Goal: Transaction & Acquisition: Download file/media

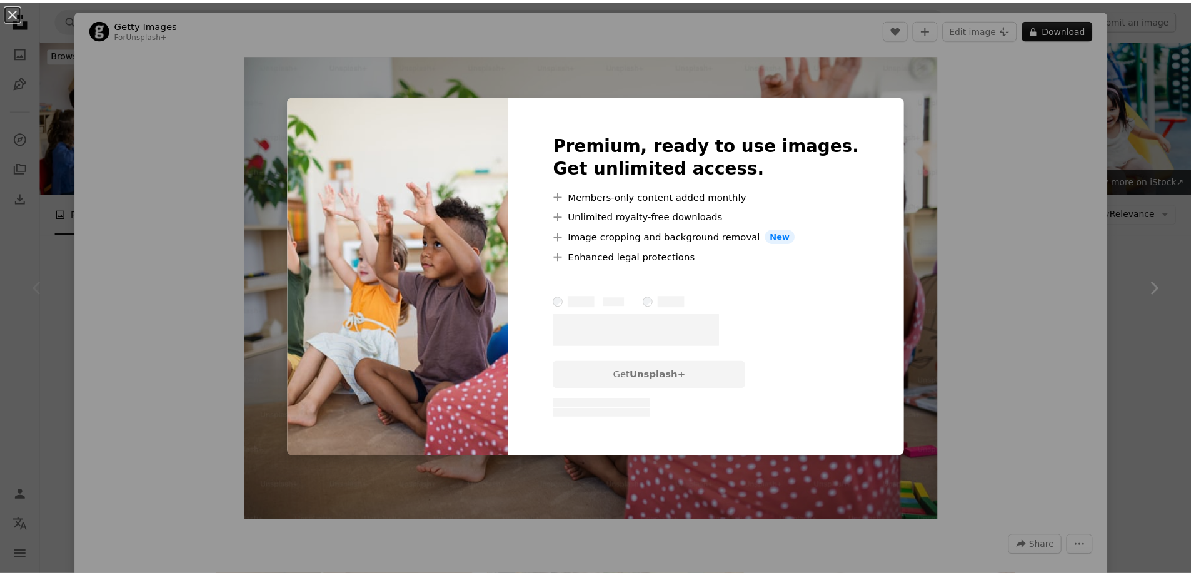
scroll to position [113, 0]
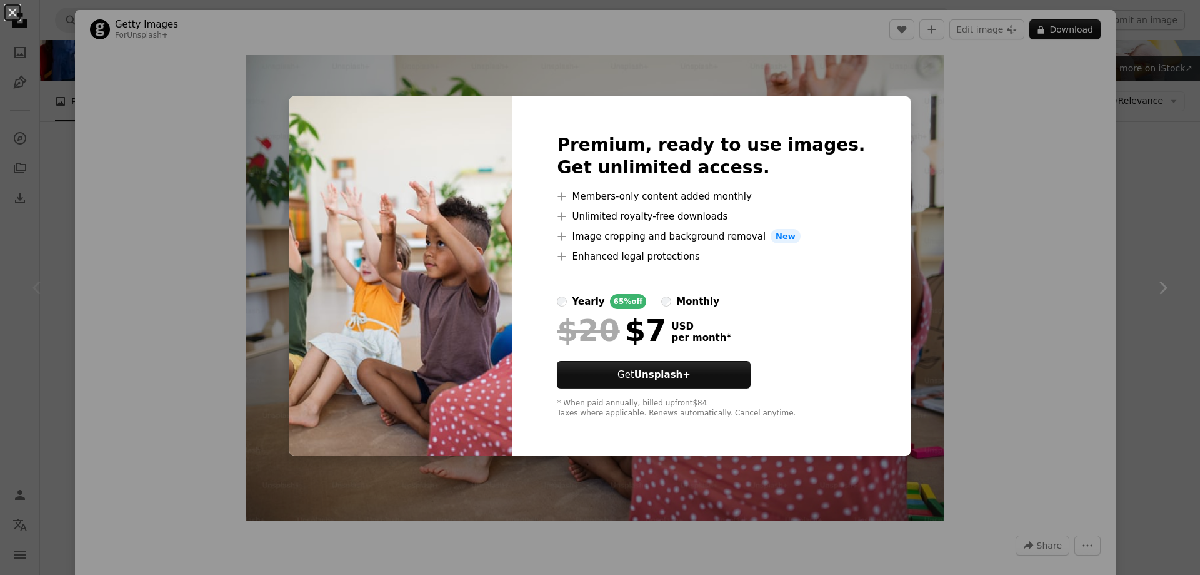
click at [1020, 255] on div "An X shape Premium, ready to use images. Get unlimited access. A plus sign Memb…" at bounding box center [600, 287] width 1200 height 575
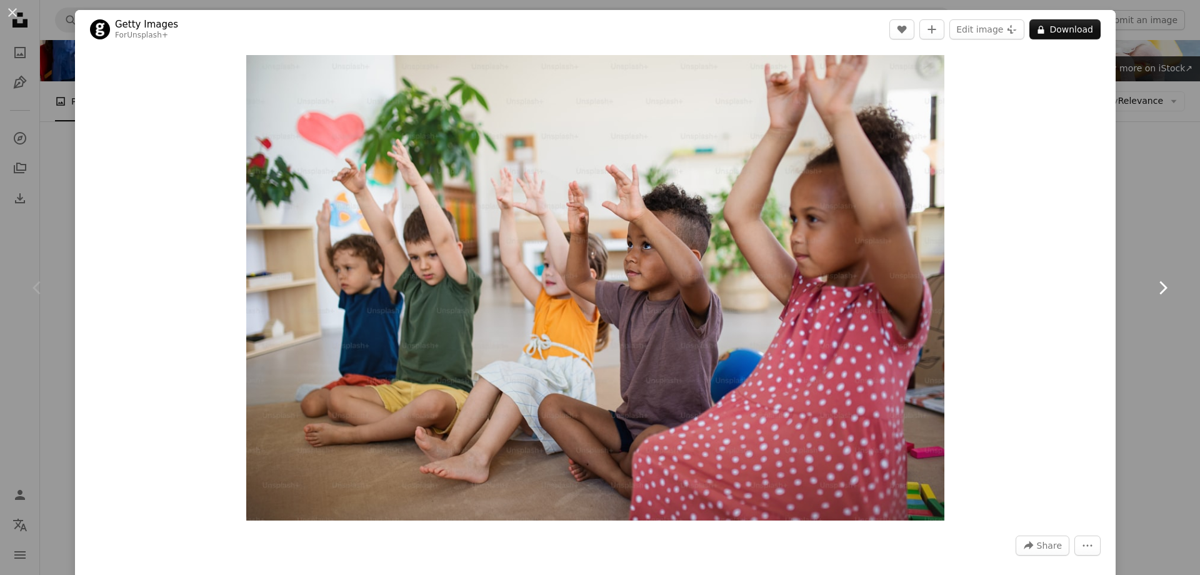
click at [1133, 248] on link "Chevron right" at bounding box center [1162, 288] width 75 height 120
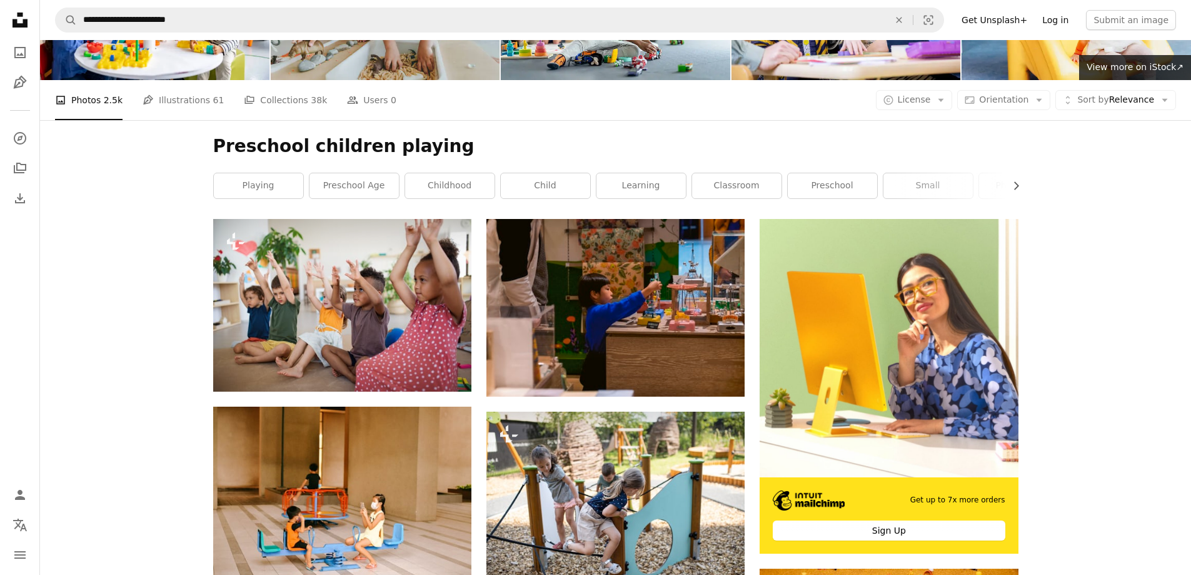
click at [1066, 23] on link "Log in" at bounding box center [1055, 20] width 41 height 20
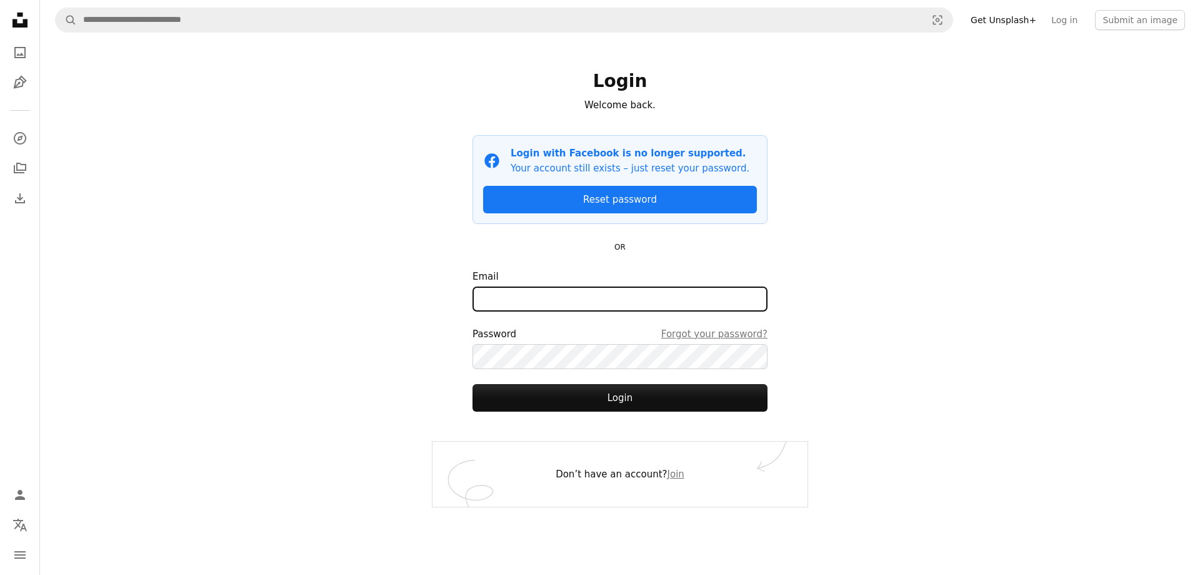
click at [596, 299] on input "Email" at bounding box center [620, 298] width 295 height 25
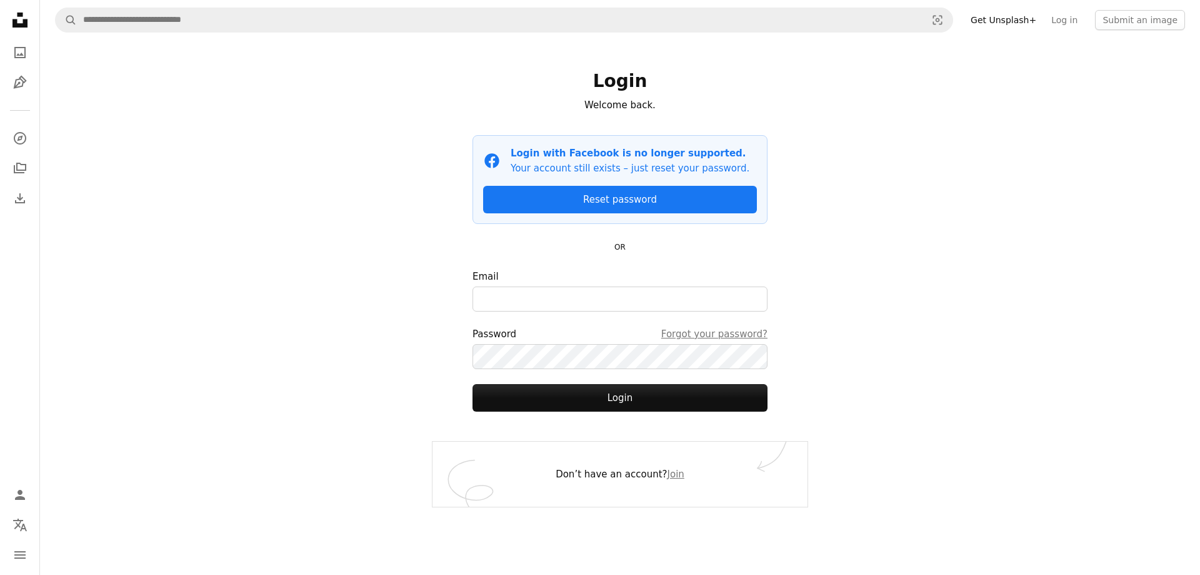
click at [949, 285] on div "A magnifying glass Visual search Get Unsplash+ Log in Submit an image Login Wel…" at bounding box center [620, 287] width 1160 height 575
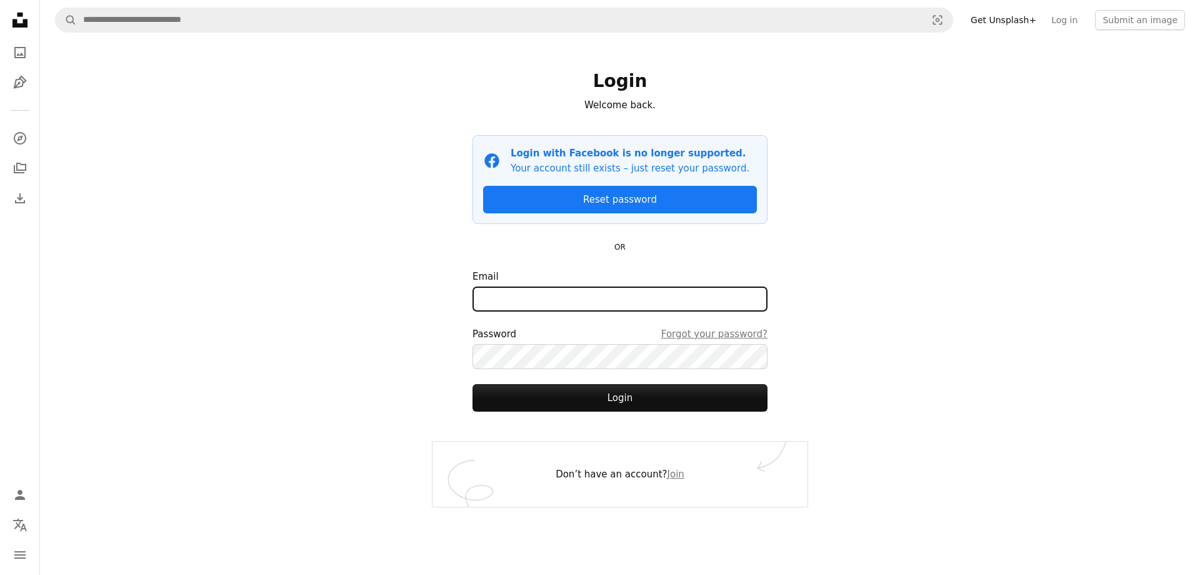
click at [515, 301] on input "Email" at bounding box center [620, 298] width 295 height 25
type input "**********"
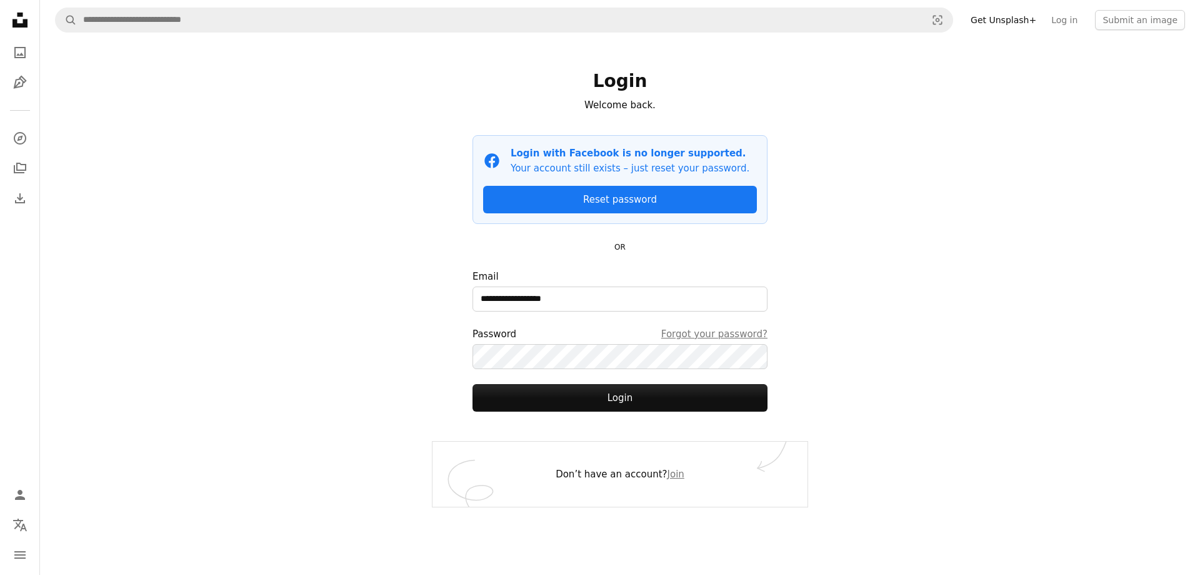
drag, startPoint x: 629, startPoint y: 396, endPoint x: 831, endPoint y: 376, distance: 203.0
click at [628, 396] on button "Login" at bounding box center [620, 398] width 295 height 28
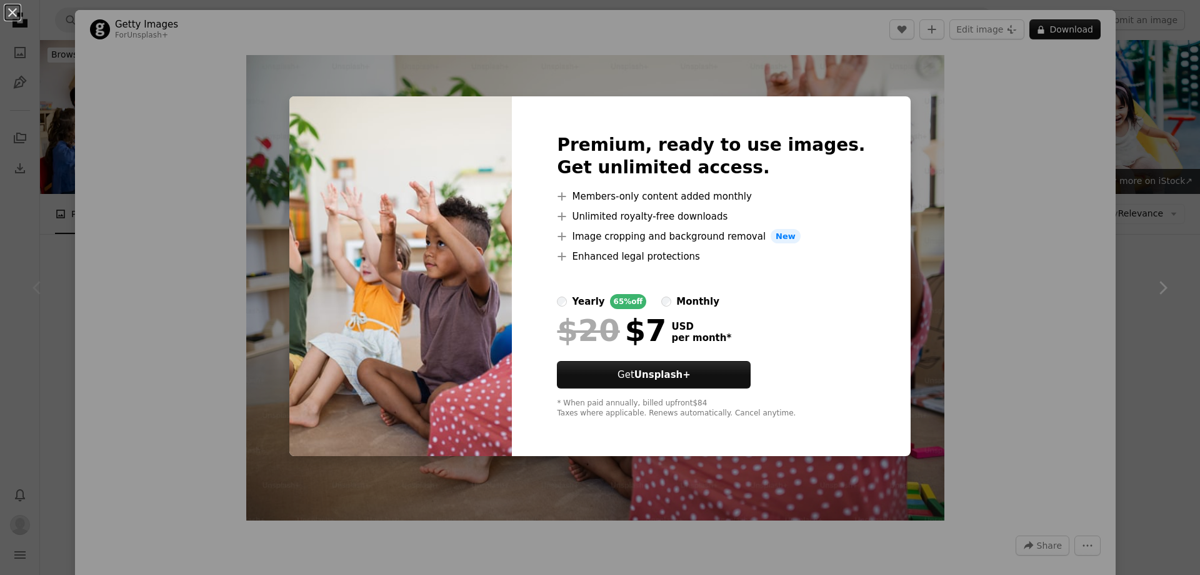
click at [1069, 229] on div "An X shape Premium, ready to use images. Get unlimited access. A plus sign Memb…" at bounding box center [600, 287] width 1200 height 575
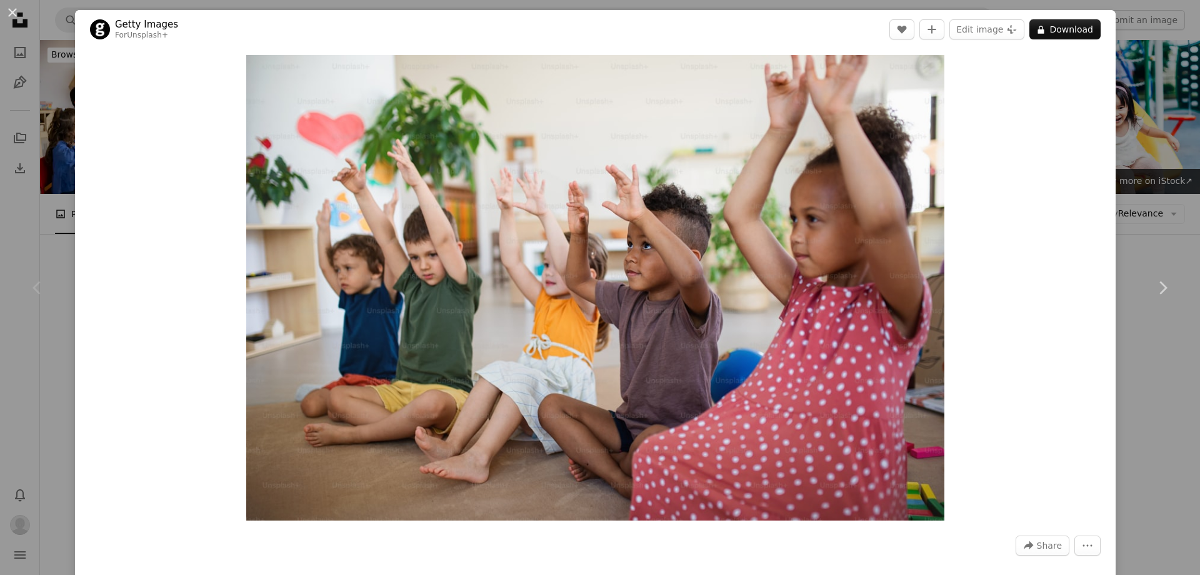
click at [1140, 170] on div "An X shape Chevron left Chevron right Getty Images For Unsplash+ A heart A plus…" at bounding box center [600, 287] width 1200 height 575
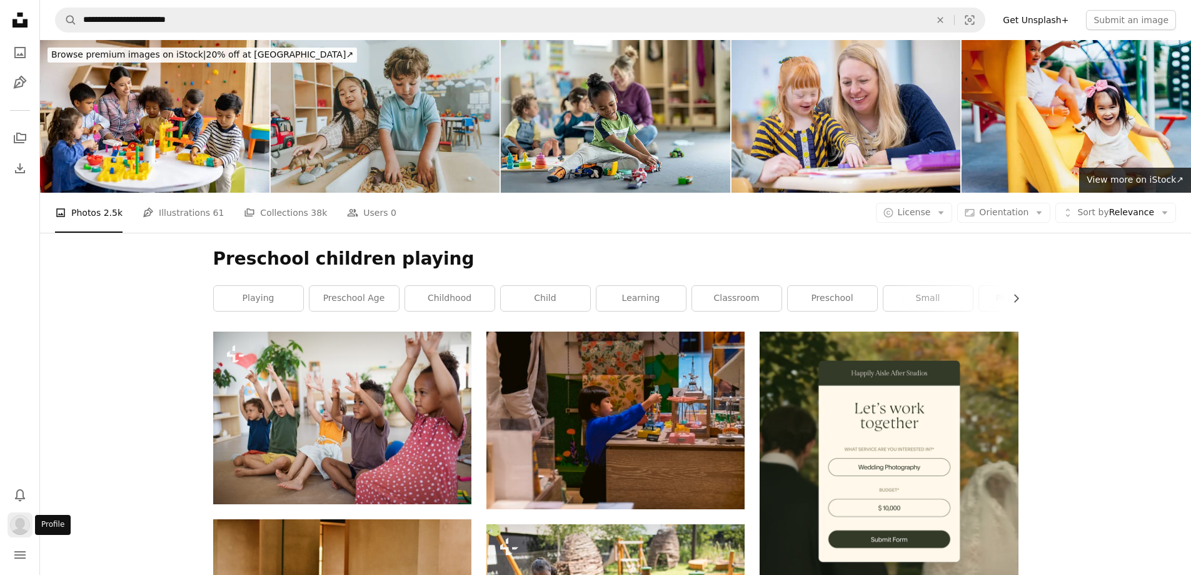
click at [19, 521] on img "Profile" at bounding box center [20, 525] width 20 height 20
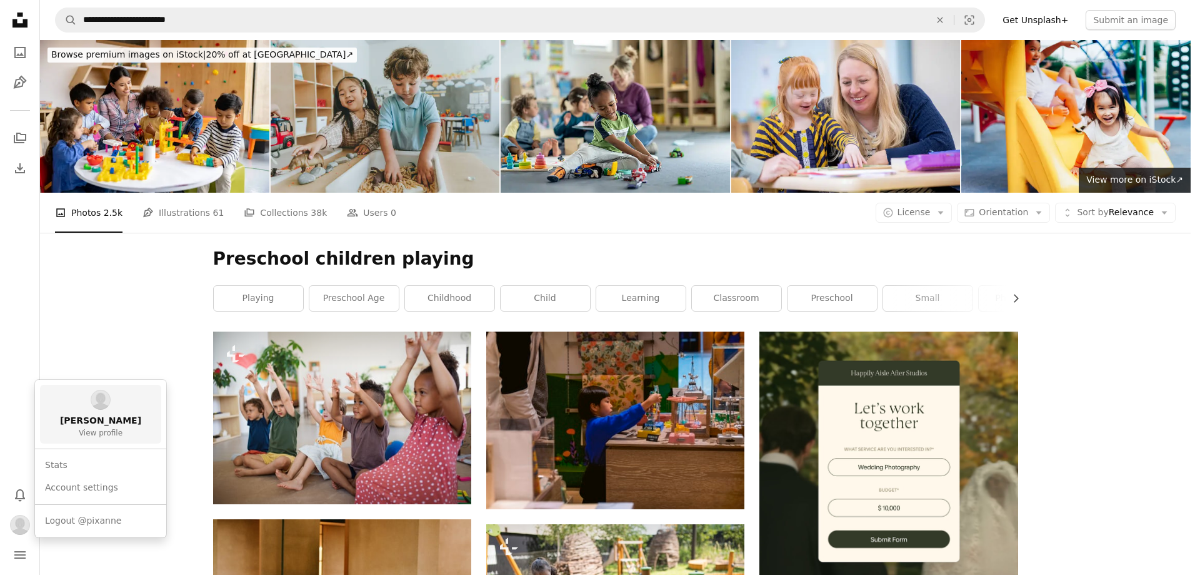
click at [111, 440] on link "Karen Graham View profile" at bounding box center [100, 414] width 121 height 59
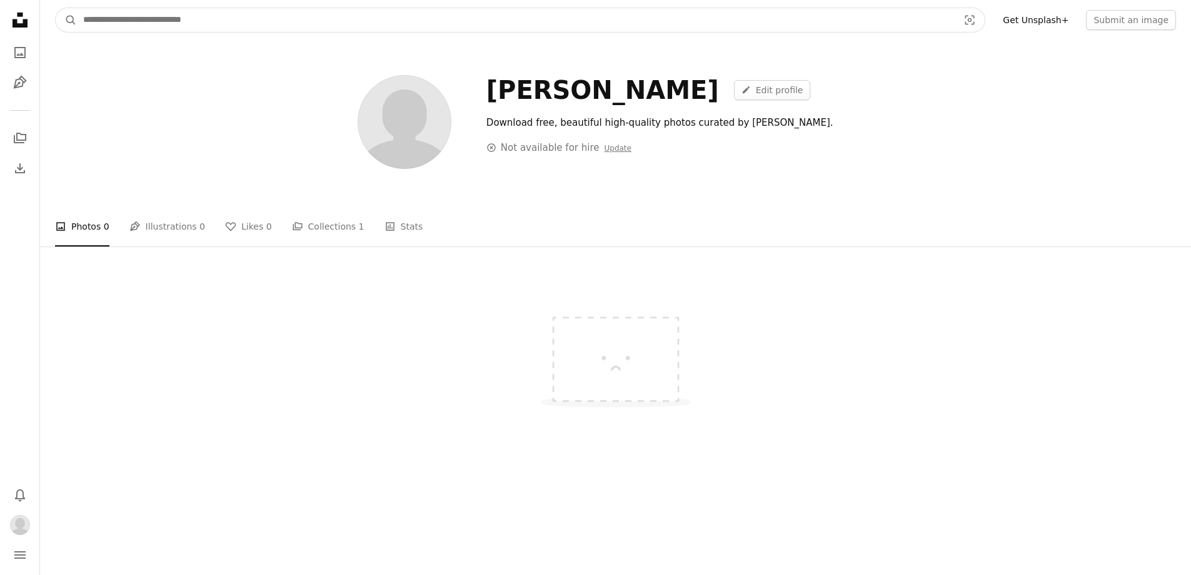
click at [214, 19] on input "Find visuals sitewide" at bounding box center [516, 20] width 878 height 24
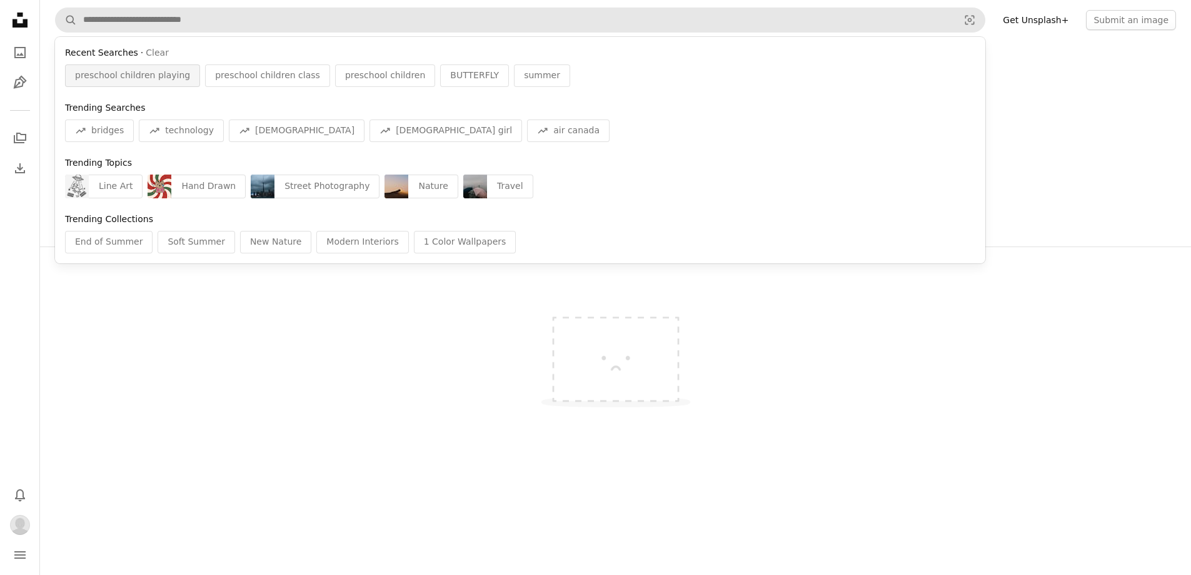
click at [129, 79] on span "preschool children playing" at bounding box center [132, 75] width 115 height 13
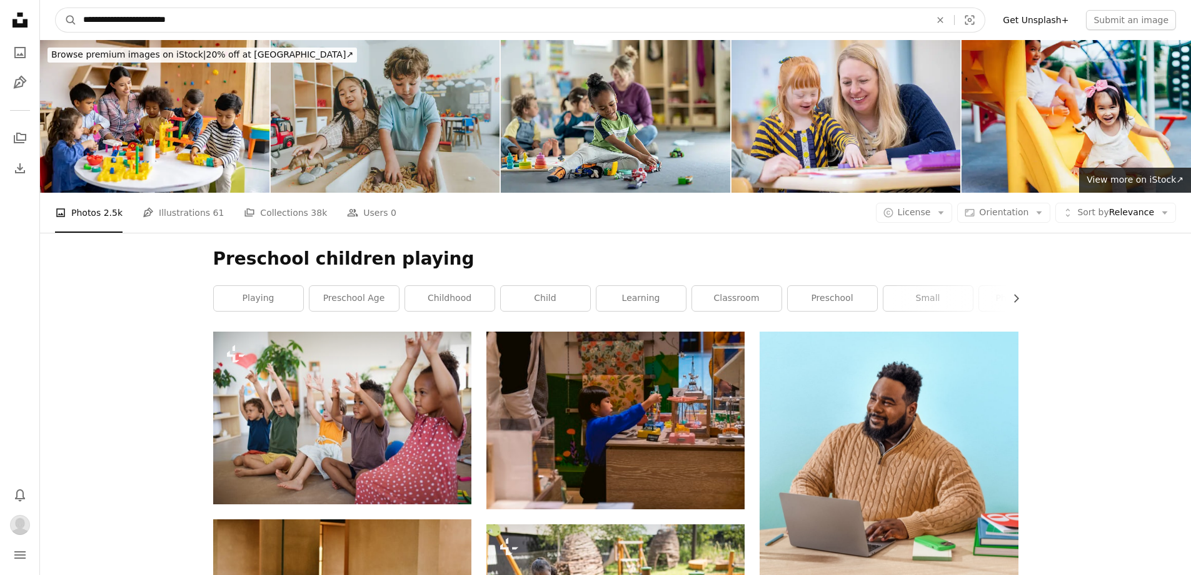
click at [251, 23] on input "**********" at bounding box center [502, 20] width 850 height 24
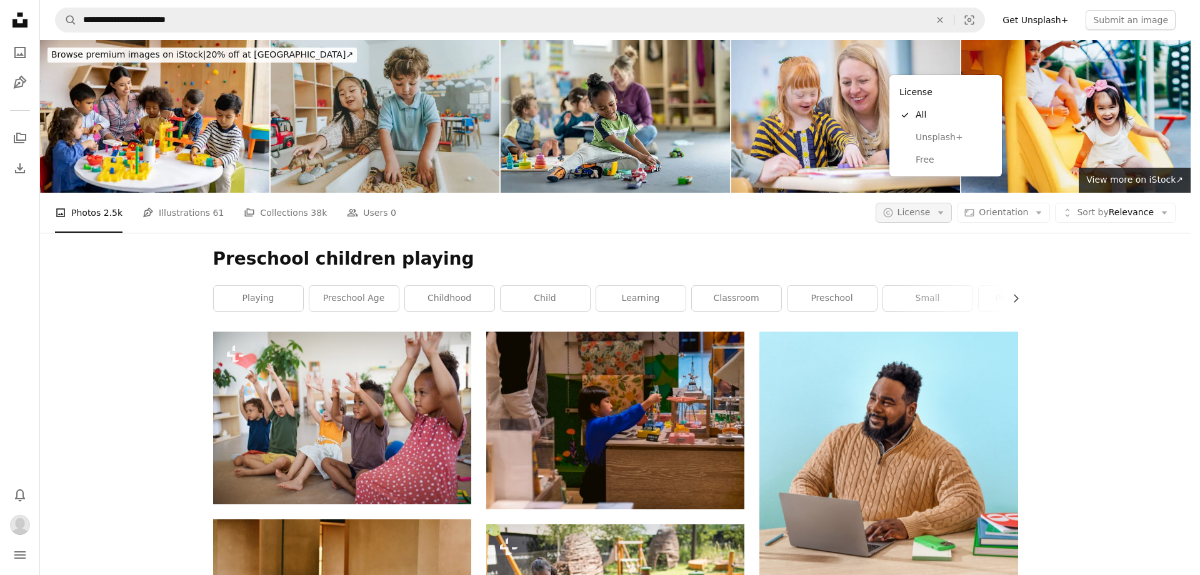
click at [947, 207] on icon "Arrow down" at bounding box center [940, 212] width 11 height 11
click at [935, 158] on span "Free" at bounding box center [954, 160] width 76 height 13
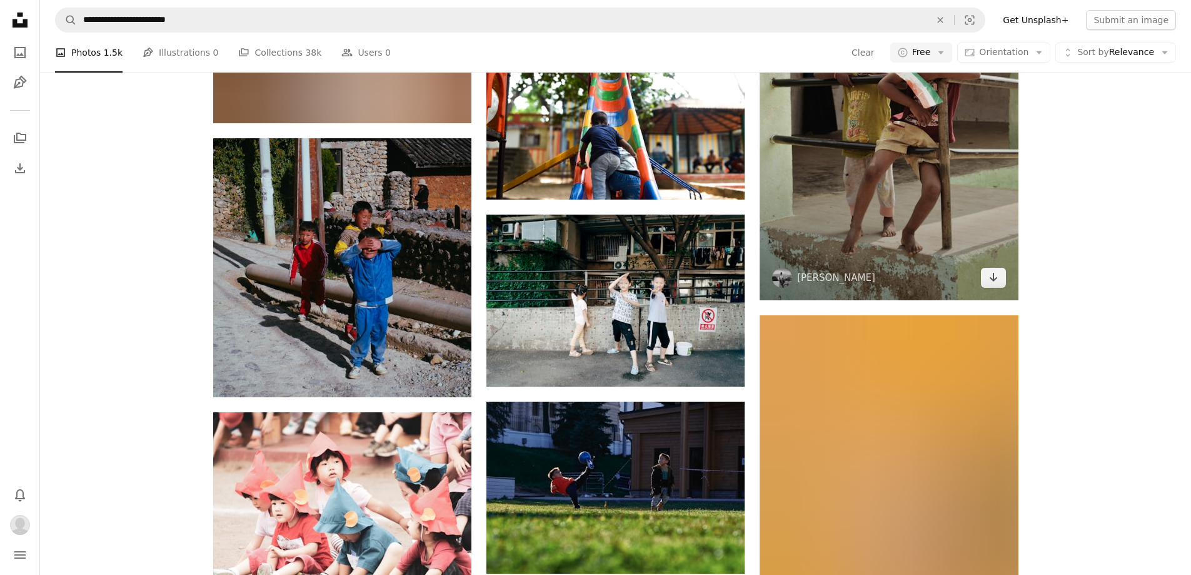
scroll to position [1468, 0]
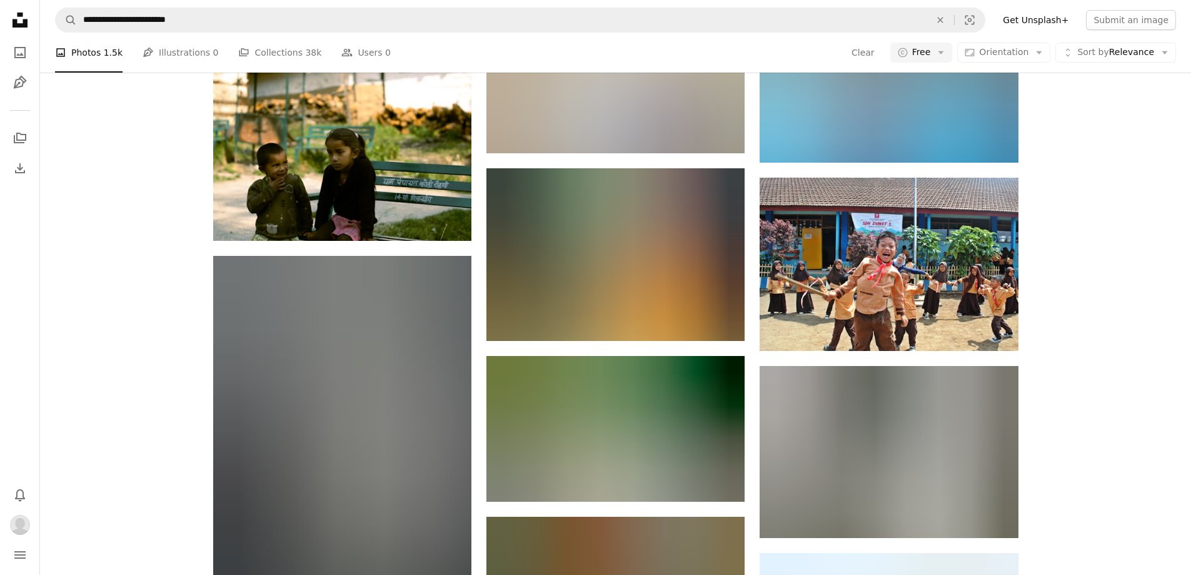
scroll to position [12159, 0]
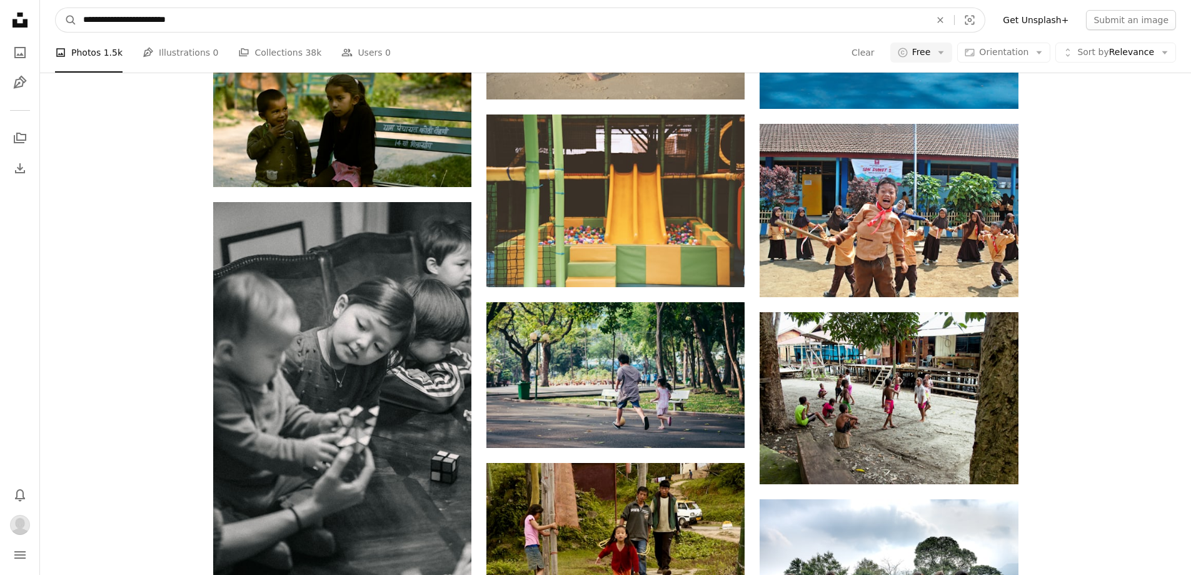
drag, startPoint x: 158, startPoint y: 20, endPoint x: 209, endPoint y: 21, distance: 51.3
click at [209, 21] on input "**********" at bounding box center [502, 20] width 850 height 24
type input "**********"
click at [56, 8] on button "A magnifying glass" at bounding box center [66, 20] width 21 height 24
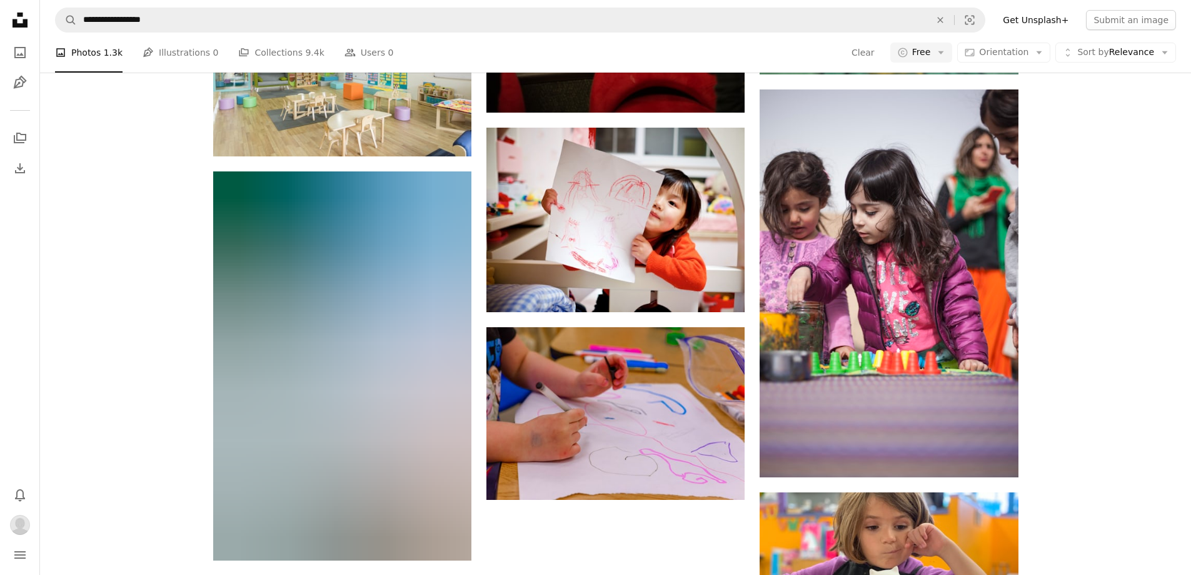
scroll to position [1659, 0]
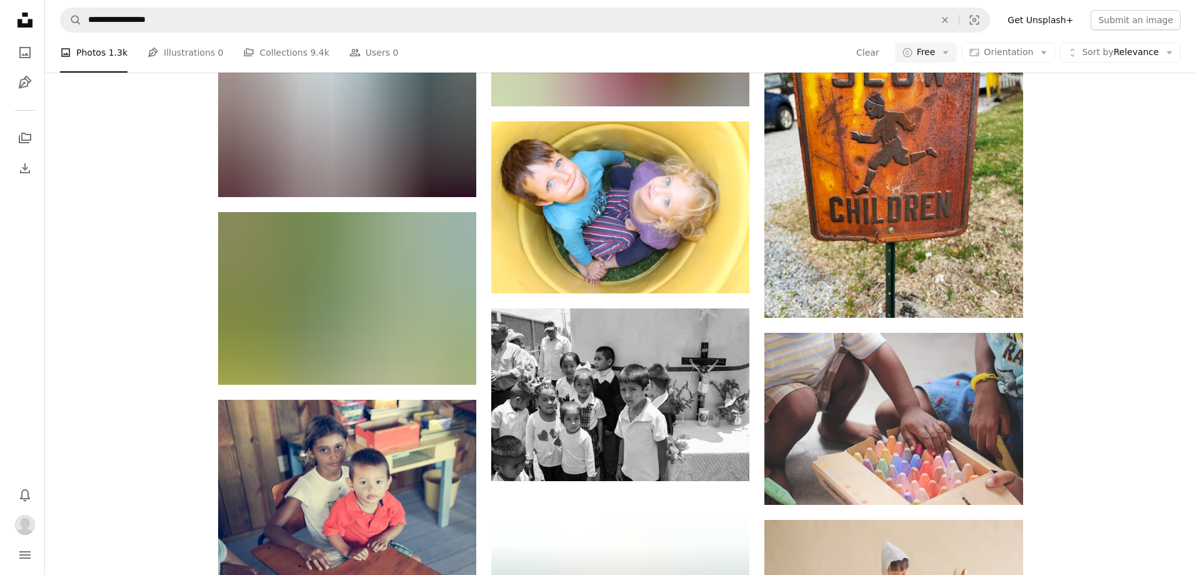
scroll to position [6911, 0]
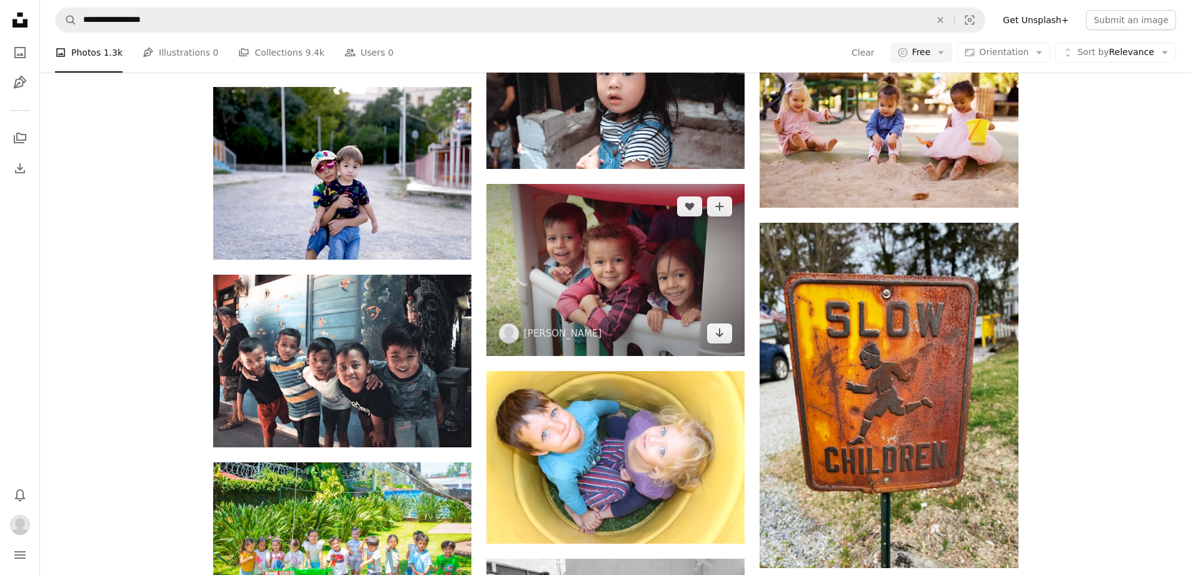
click at [582, 184] on img at bounding box center [615, 270] width 258 height 172
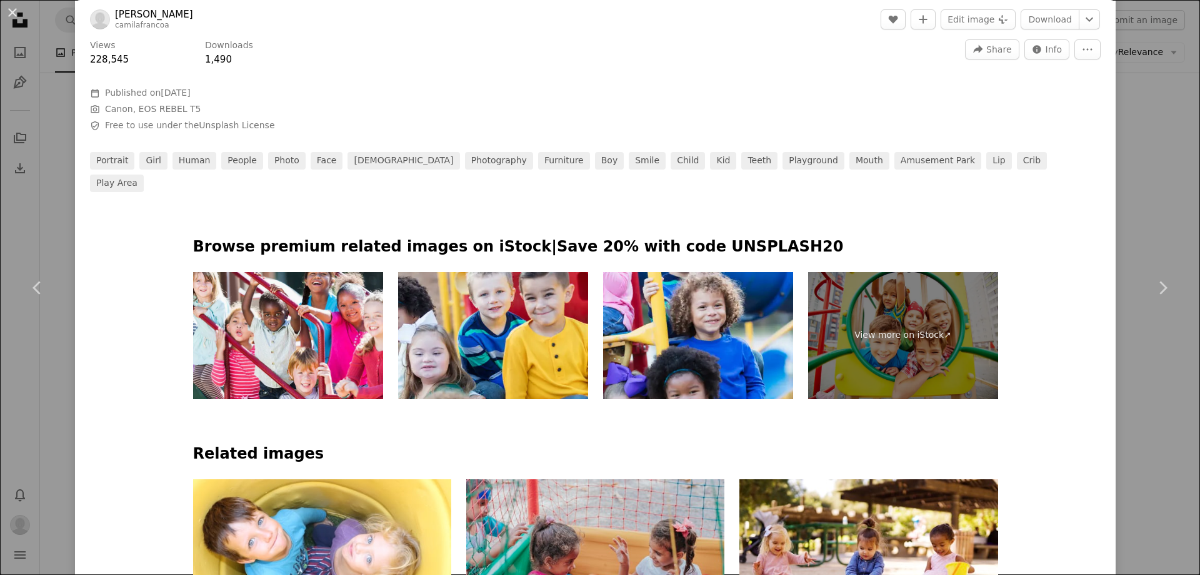
scroll to position [625, 0]
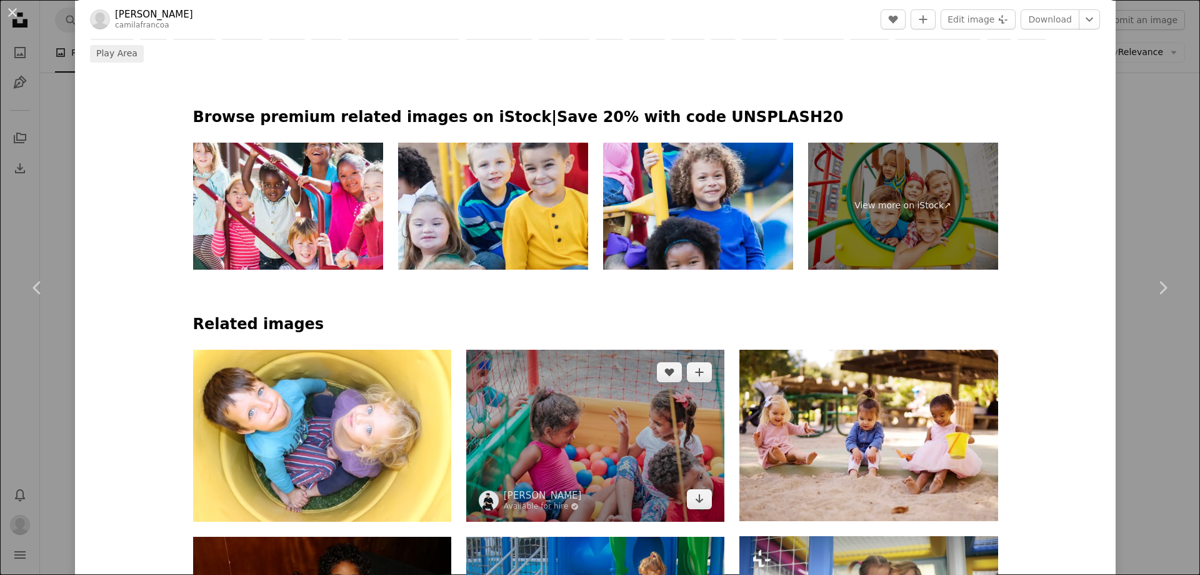
click at [603, 349] on img at bounding box center [595, 435] width 258 height 172
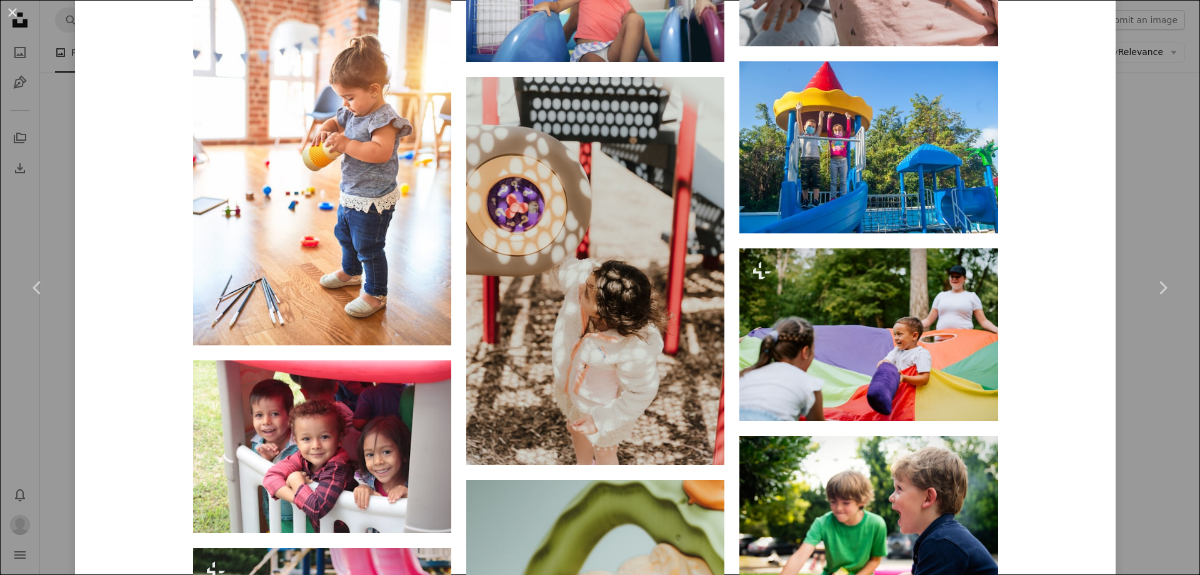
scroll to position [2438, 0]
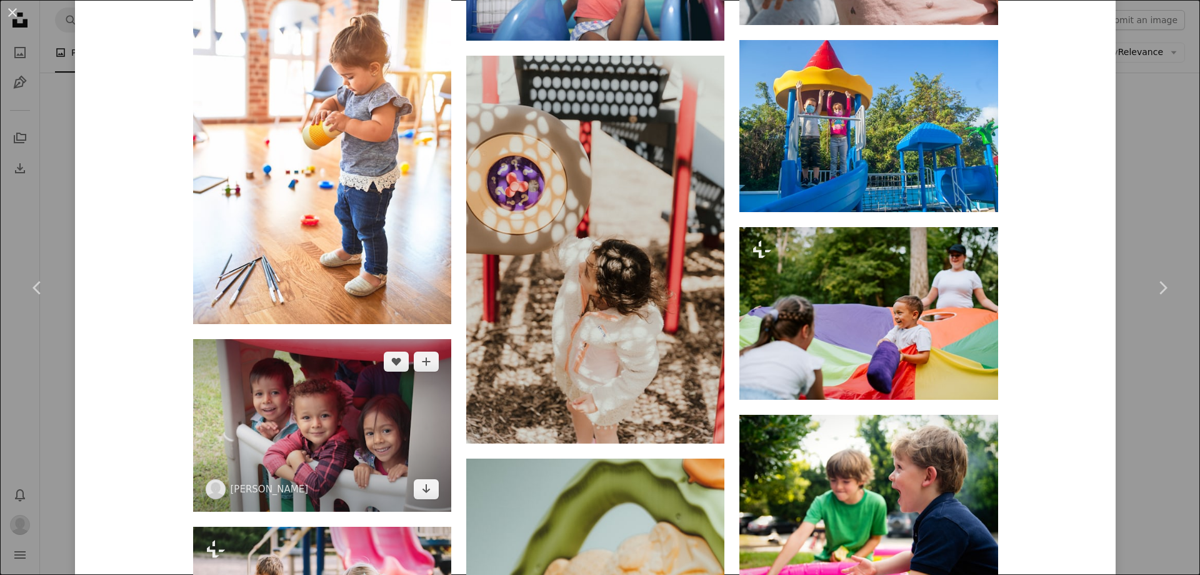
click at [330, 339] on img at bounding box center [322, 425] width 258 height 172
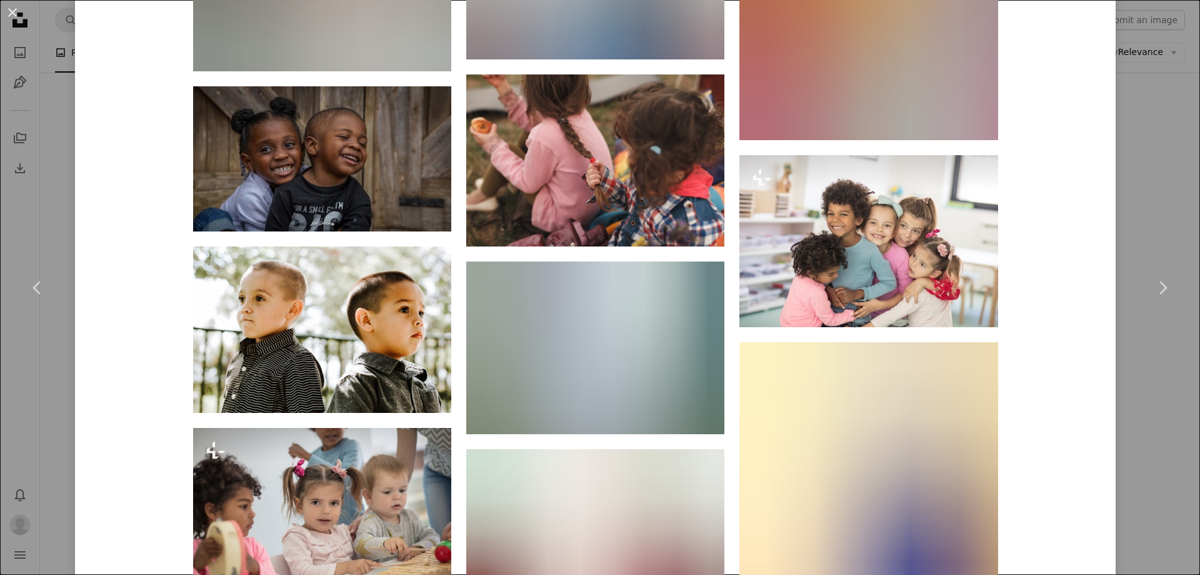
scroll to position [3751, 0]
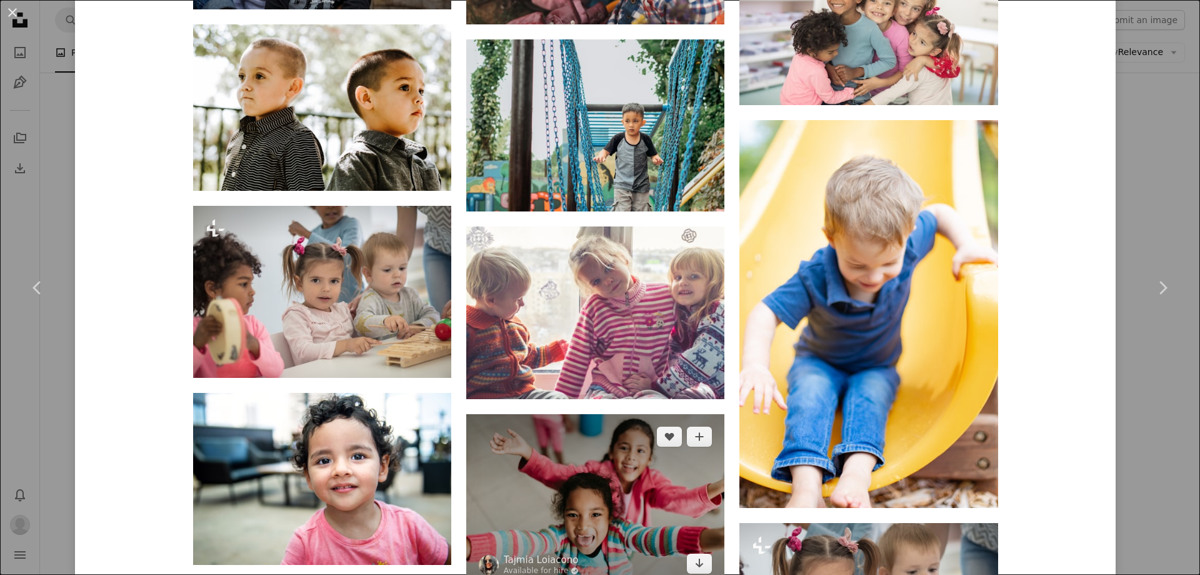
click at [605, 414] on img at bounding box center [595, 500] width 258 height 172
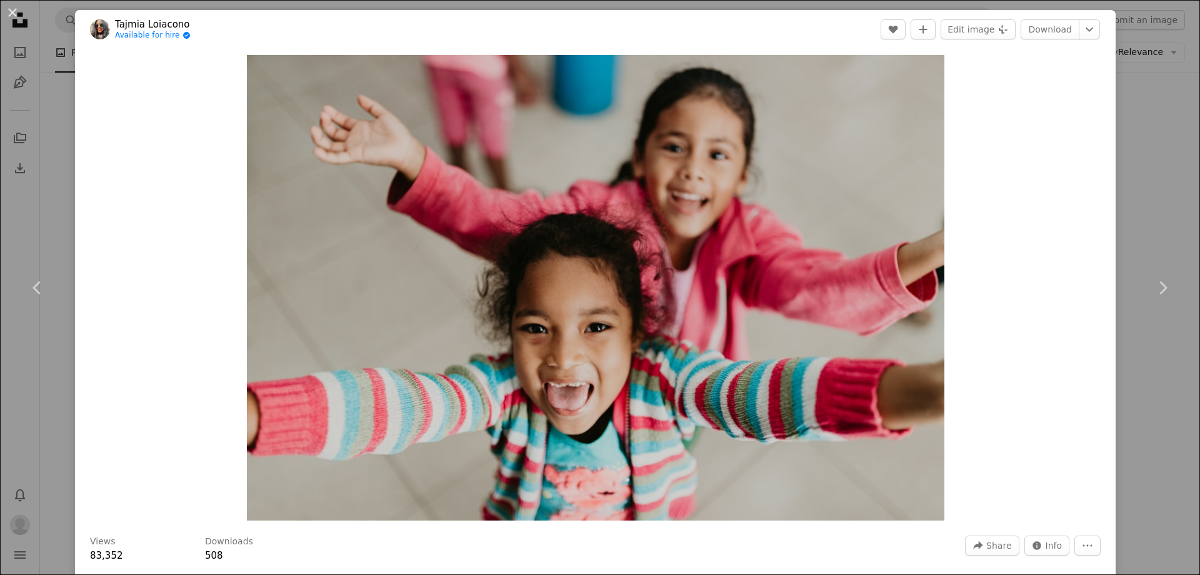
click at [1157, 132] on div "An X shape Chevron left Chevron right Tajmia Loiacono Available for hire A chec…" at bounding box center [600, 287] width 1200 height 575
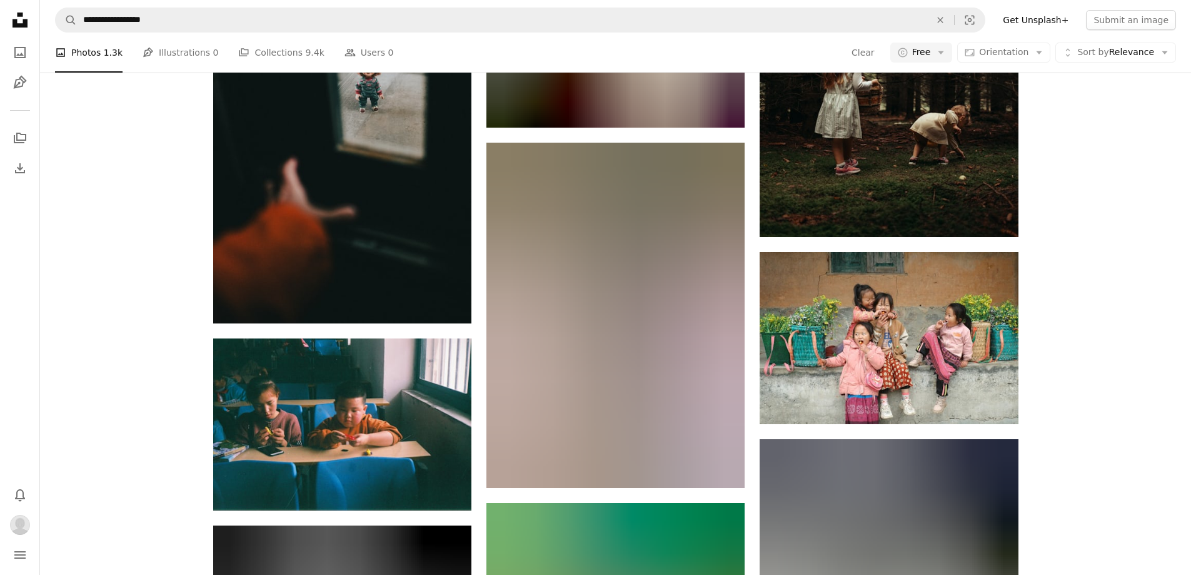
scroll to position [23979, 0]
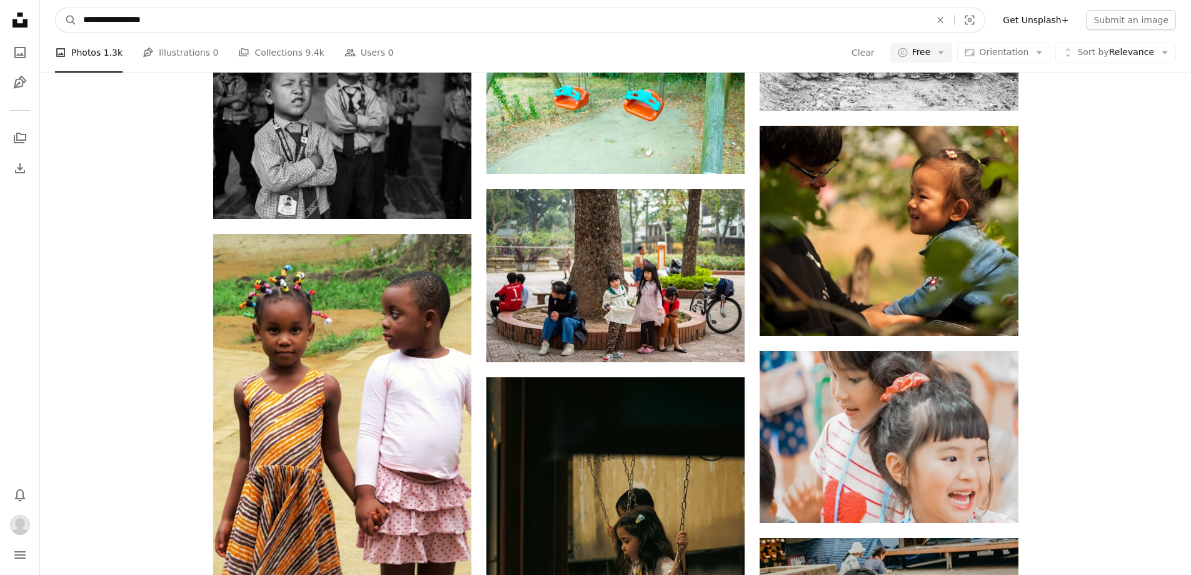
drag, startPoint x: 122, startPoint y: 22, endPoint x: 78, endPoint y: 28, distance: 44.7
click at [78, 28] on input "**********" at bounding box center [502, 20] width 850 height 24
type input "**********"
click button "A magnifying glass" at bounding box center [66, 20] width 21 height 24
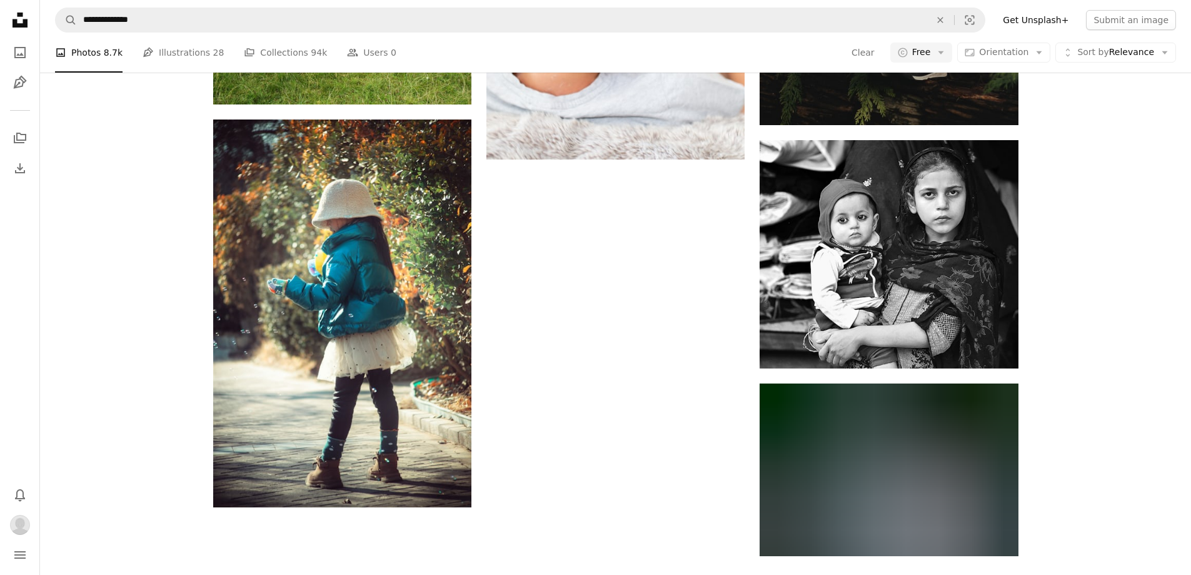
scroll to position [1939, 0]
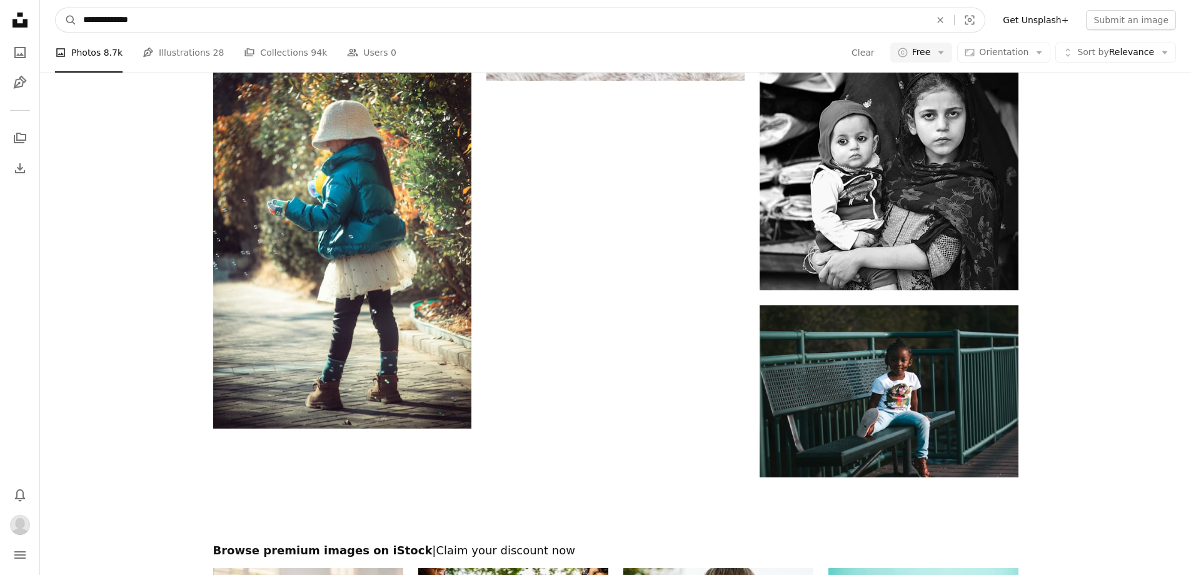
click at [159, 26] on input "**********" at bounding box center [502, 20] width 850 height 24
type input "**********"
click button "A magnifying glass" at bounding box center [66, 20] width 21 height 24
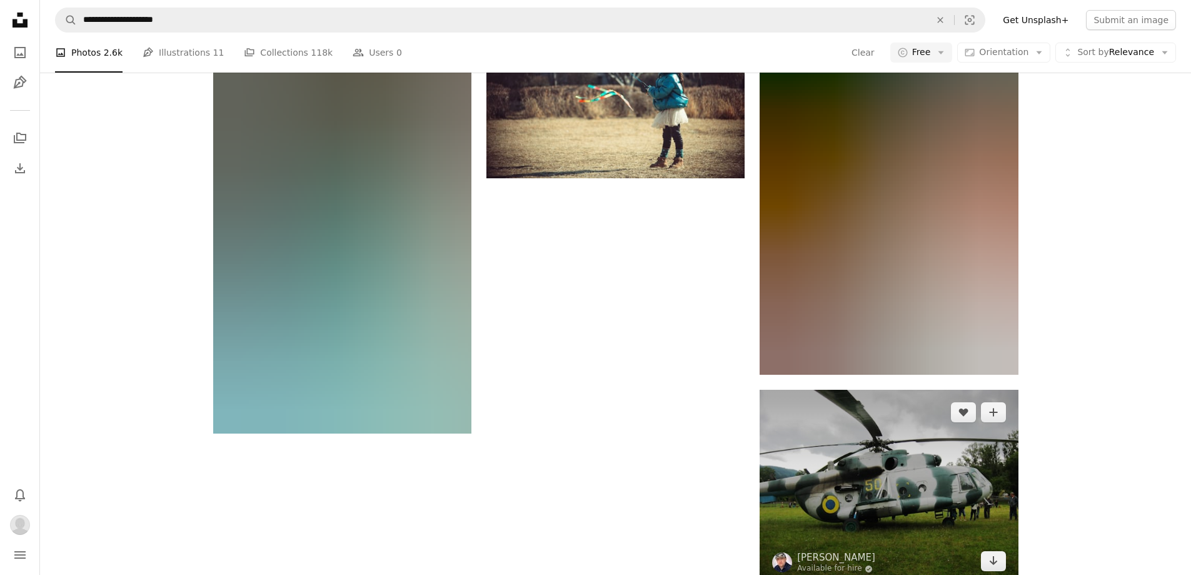
scroll to position [1892, 0]
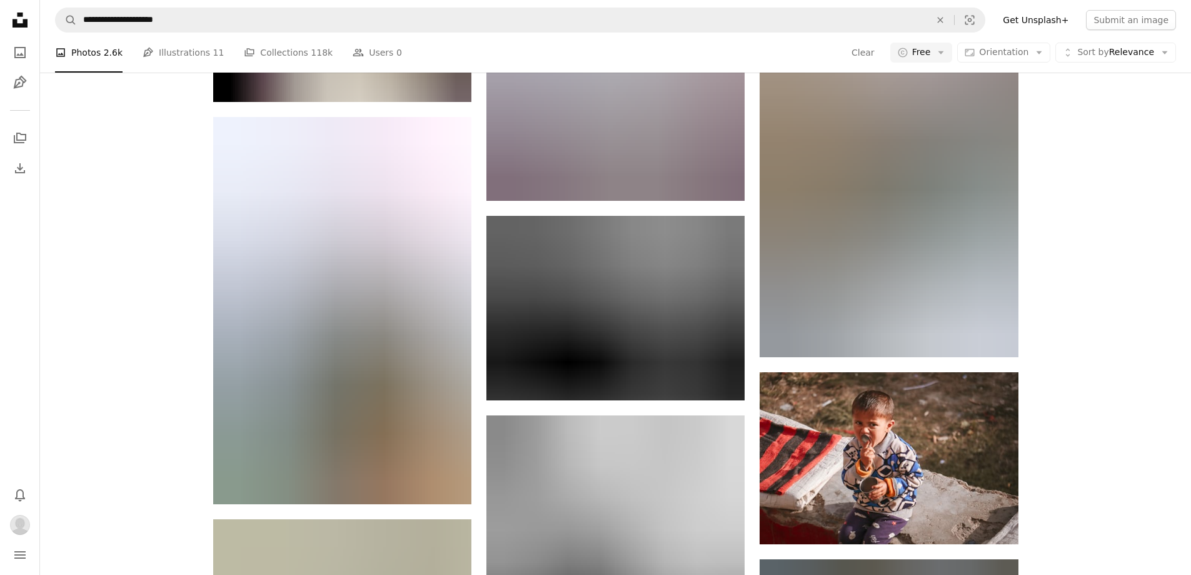
scroll to position [15396, 0]
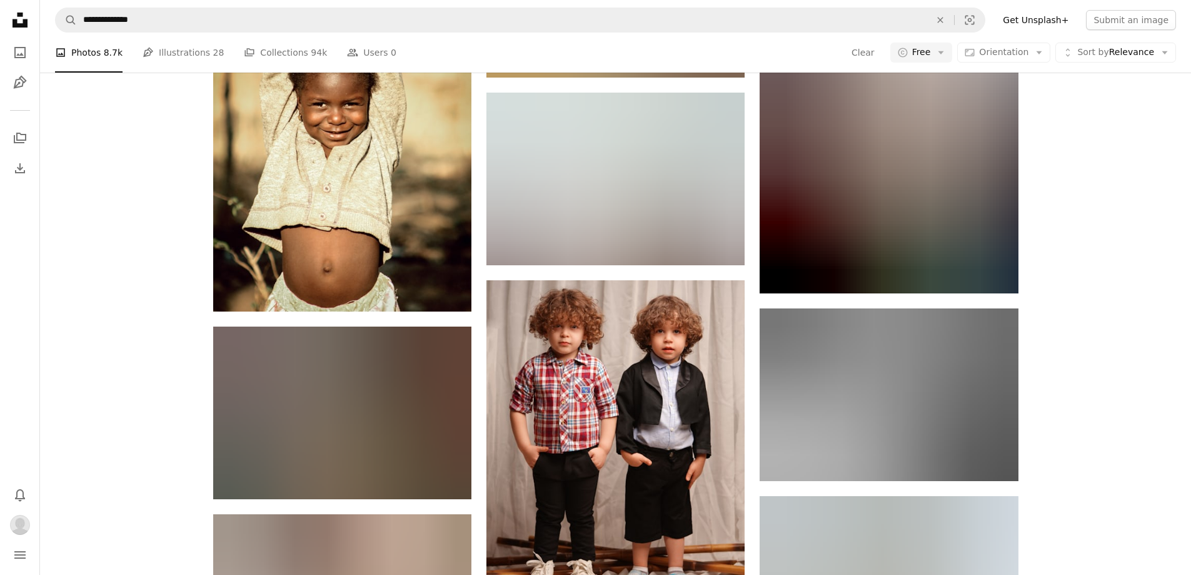
scroll to position [14126, 0]
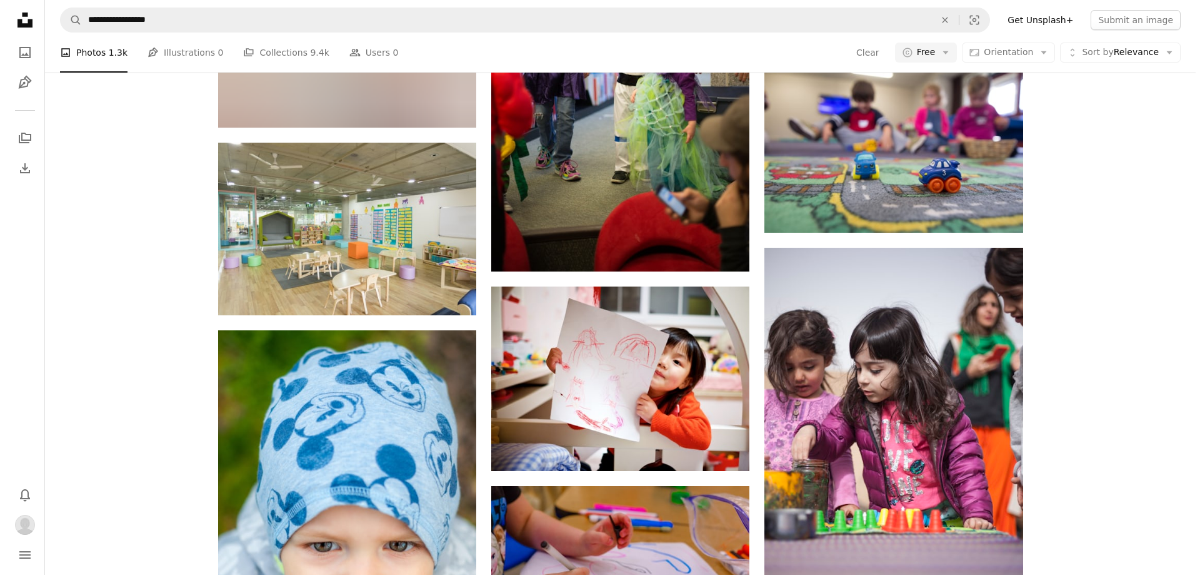
scroll to position [1375, 0]
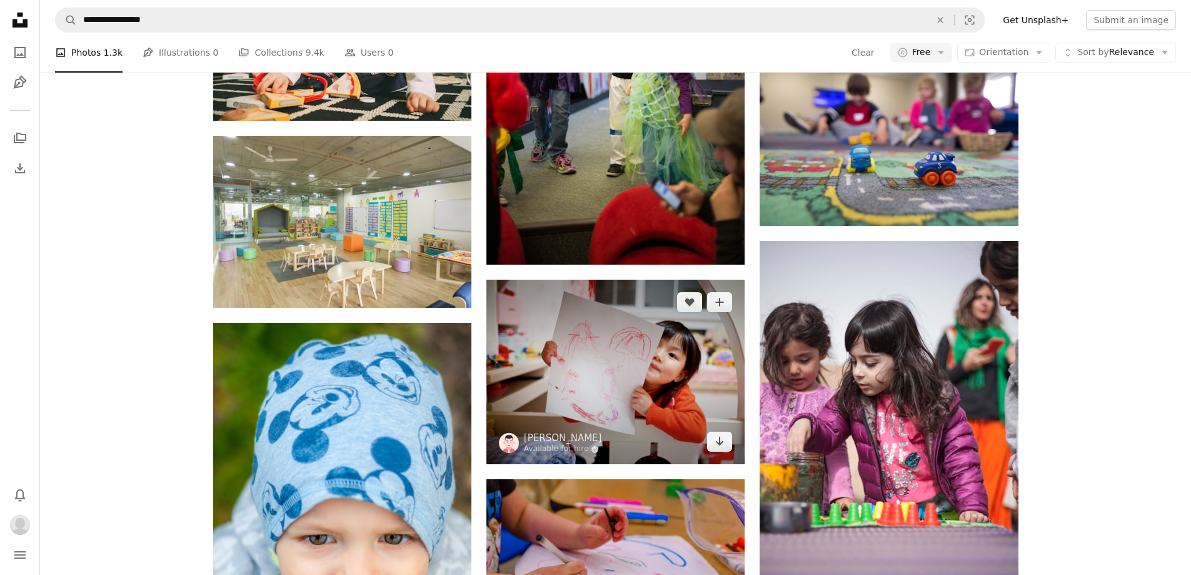
click at [639, 279] on img at bounding box center [615, 371] width 258 height 184
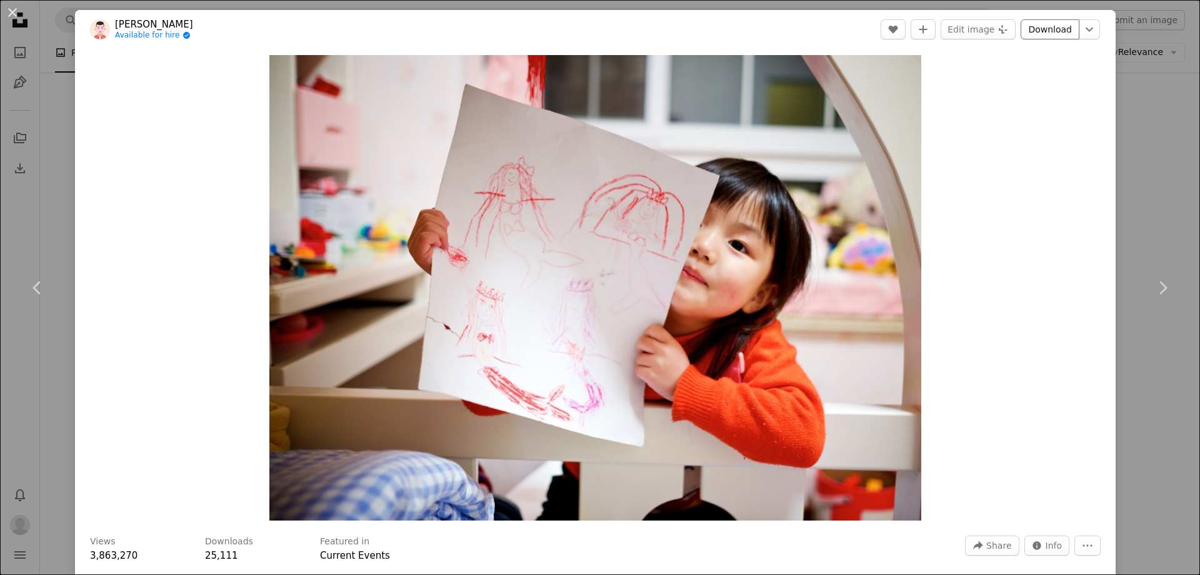
click at [1045, 33] on link "Download" at bounding box center [1050, 29] width 59 height 20
